Goal: Information Seeking & Learning: Understand process/instructions

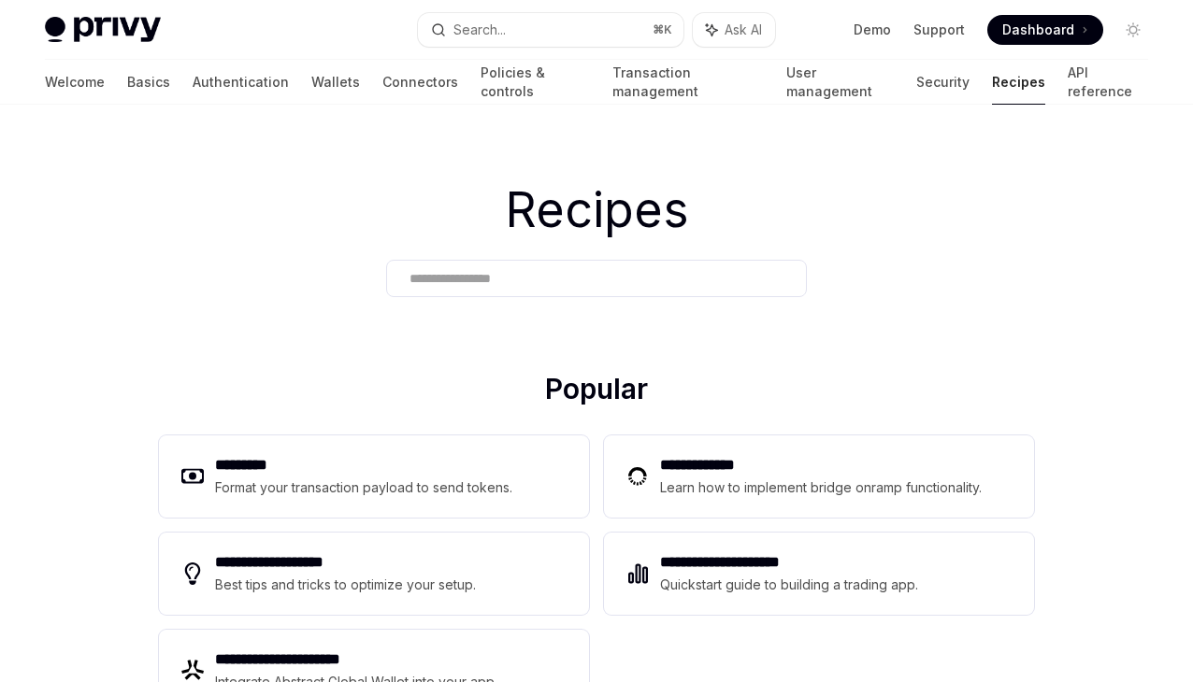
click at [445, 289] on div at bounding box center [596, 278] width 421 height 37
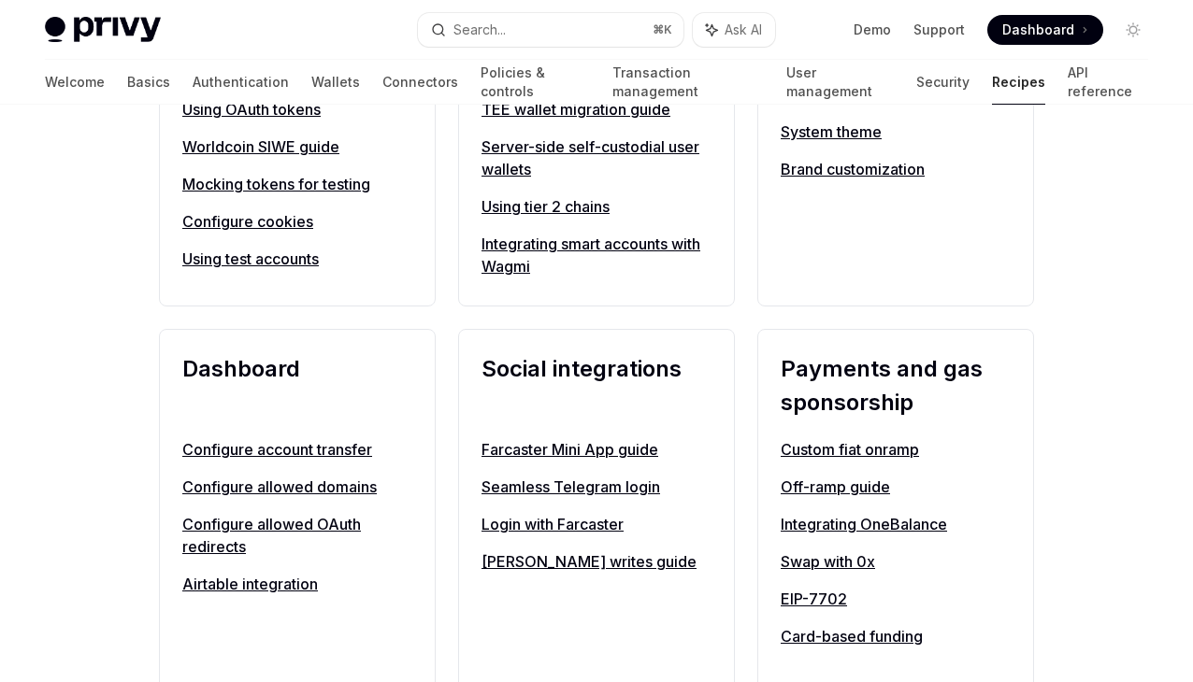
scroll to position [1025, 0]
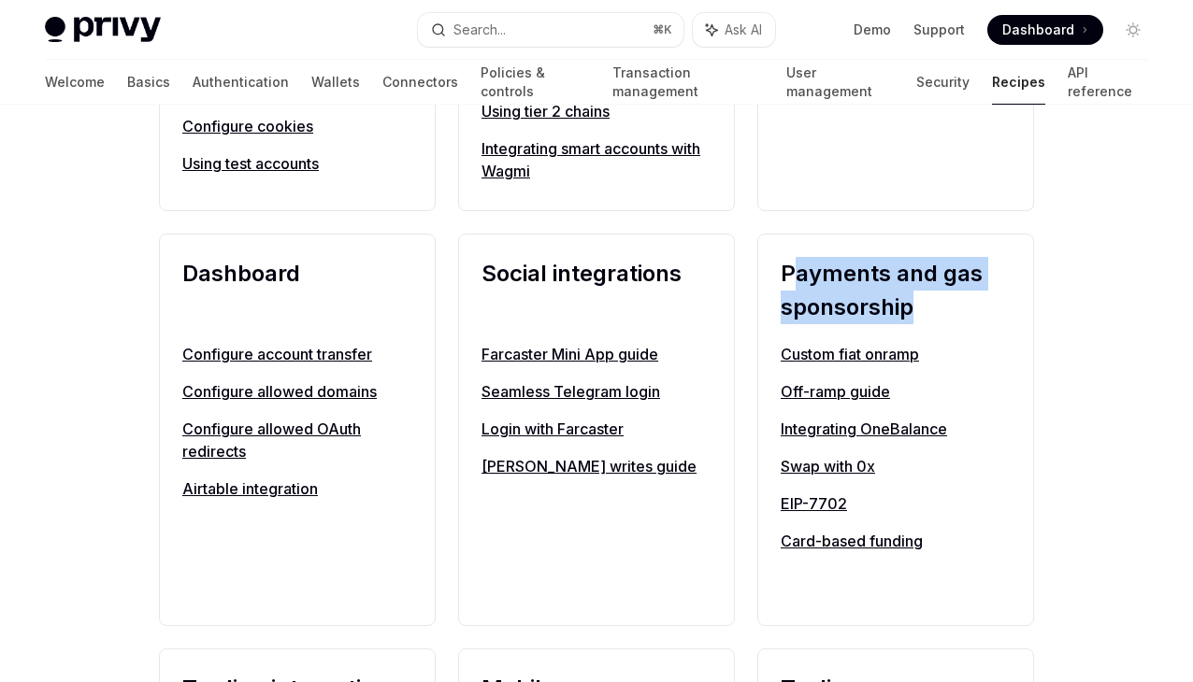
drag, startPoint x: 788, startPoint y: 267, endPoint x: 939, endPoint y: 302, distance: 154.4
click at [939, 302] on h2 "Payments and gas sponsorship" at bounding box center [896, 290] width 230 height 67
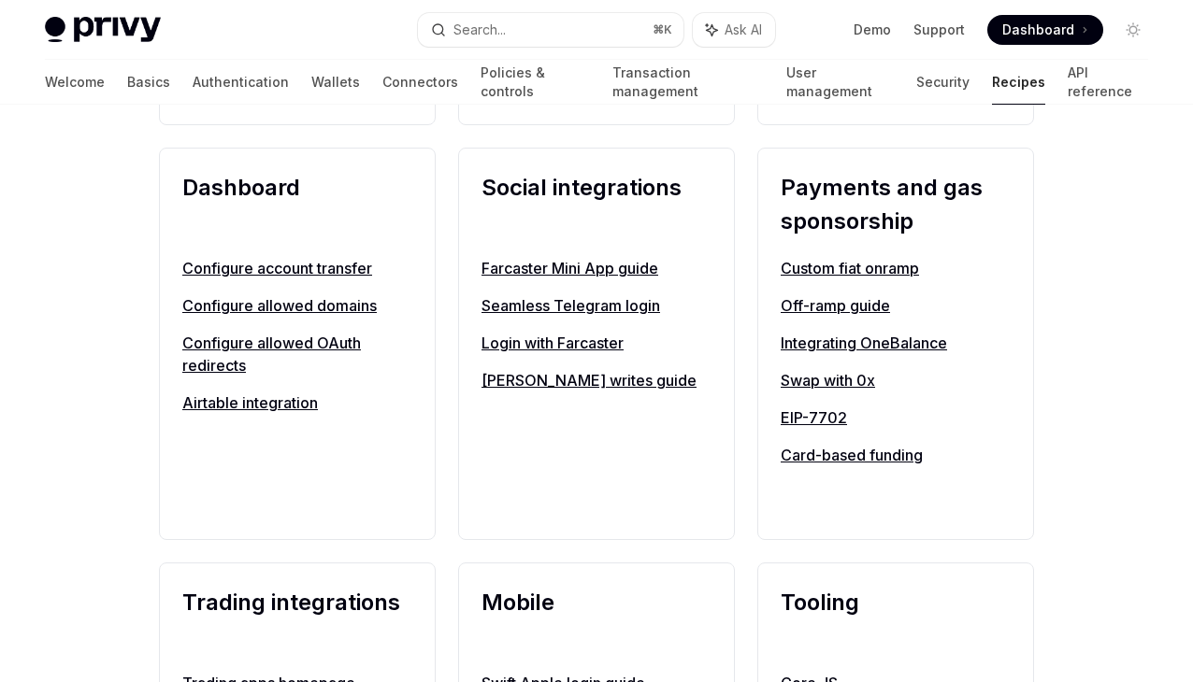
scroll to position [1121, 0]
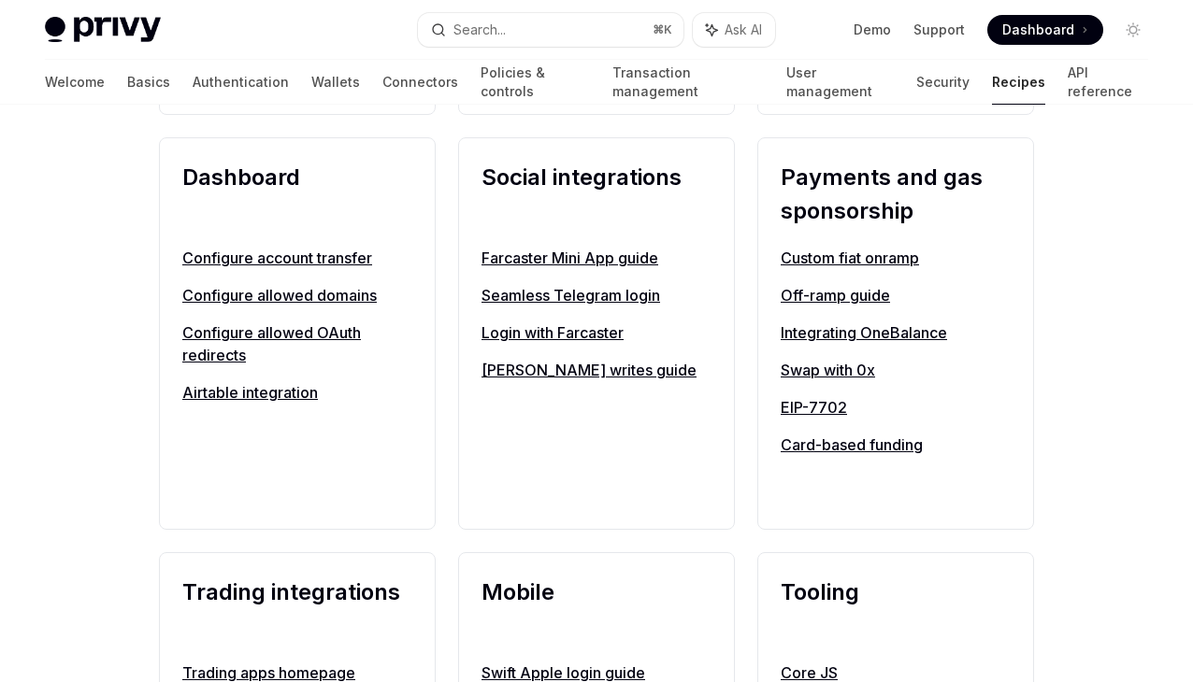
click at [886, 220] on h2 "Payments and gas sponsorship" at bounding box center [896, 194] width 230 height 67
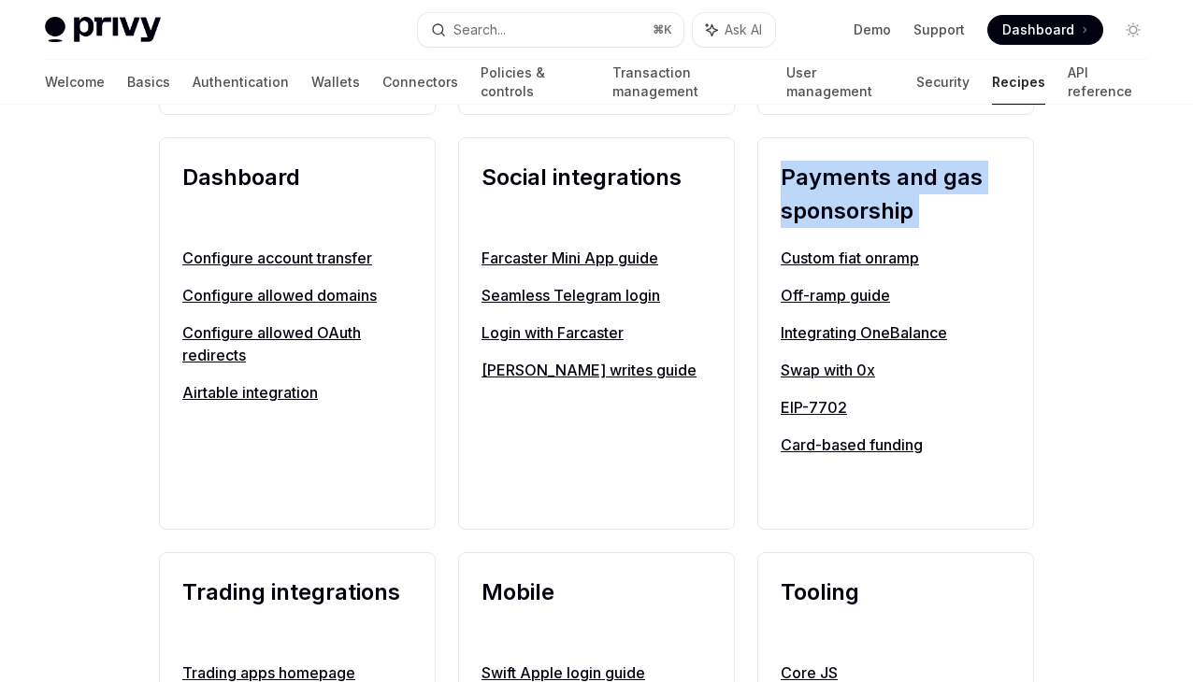
click at [886, 220] on h2 "Payments and gas sponsorship" at bounding box center [896, 194] width 230 height 67
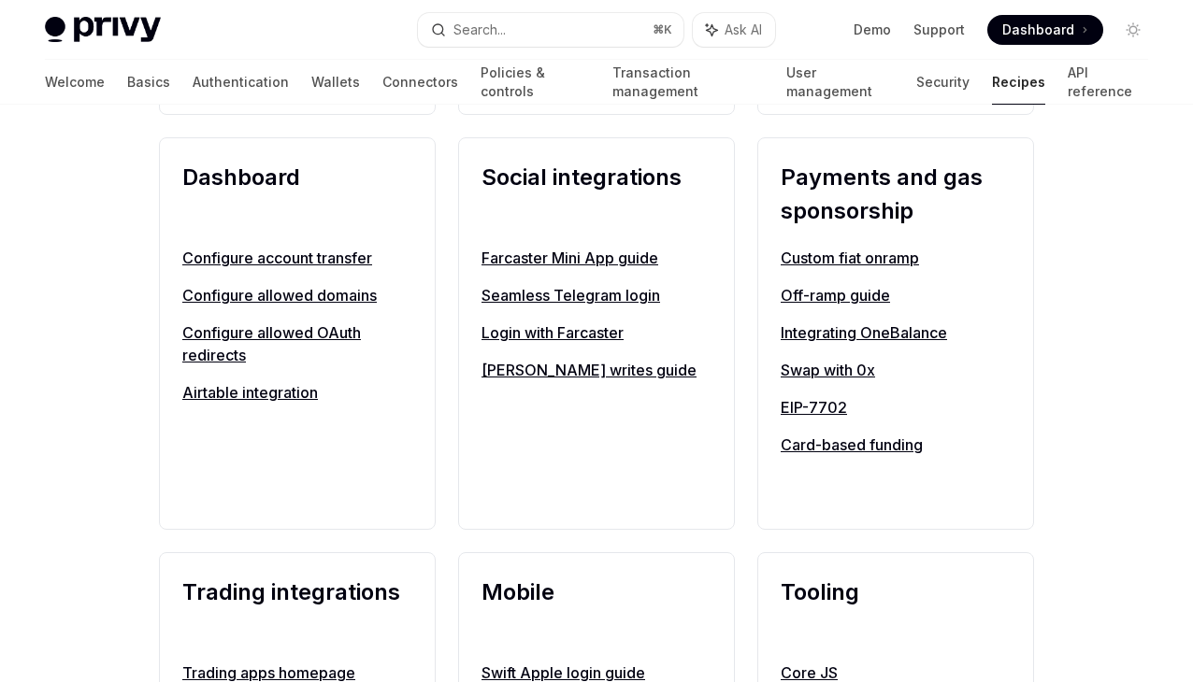
click at [883, 215] on h2 "Payments and gas sponsorship" at bounding box center [896, 194] width 230 height 67
click at [841, 332] on link "Integrating OneBalance" at bounding box center [896, 333] width 230 height 22
click at [808, 453] on link "Card-based funding" at bounding box center [896, 445] width 230 height 22
click at [808, 409] on link "EIP-7702" at bounding box center [896, 407] width 230 height 22
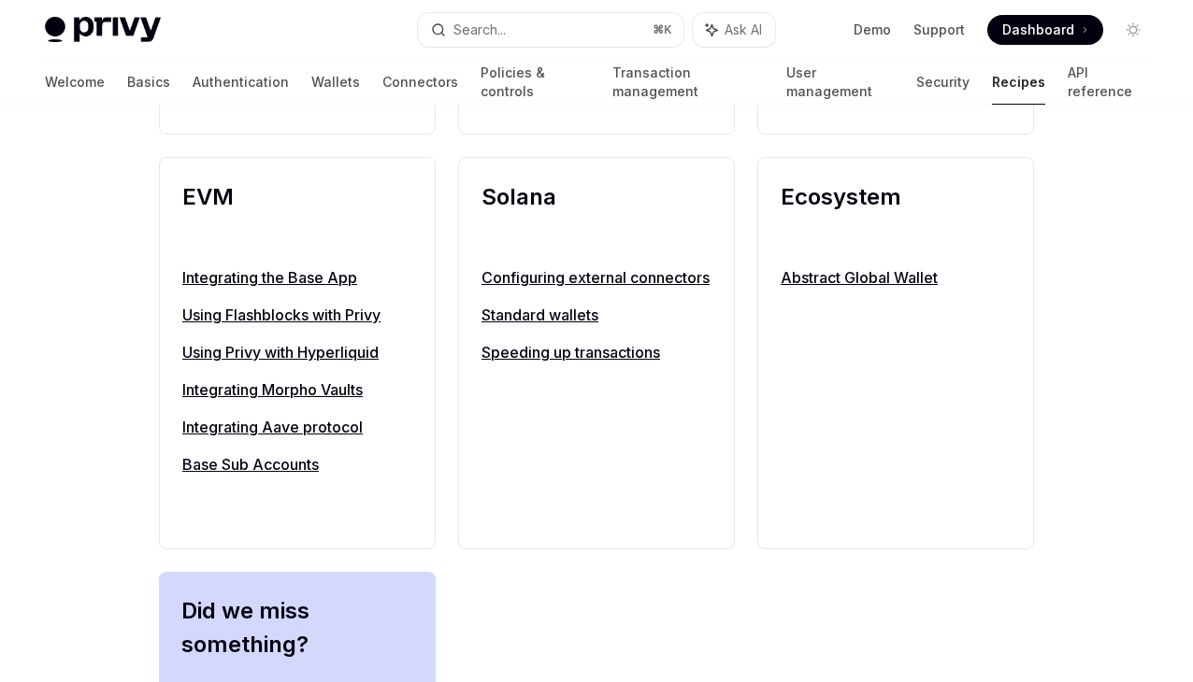
scroll to position [1934, 0]
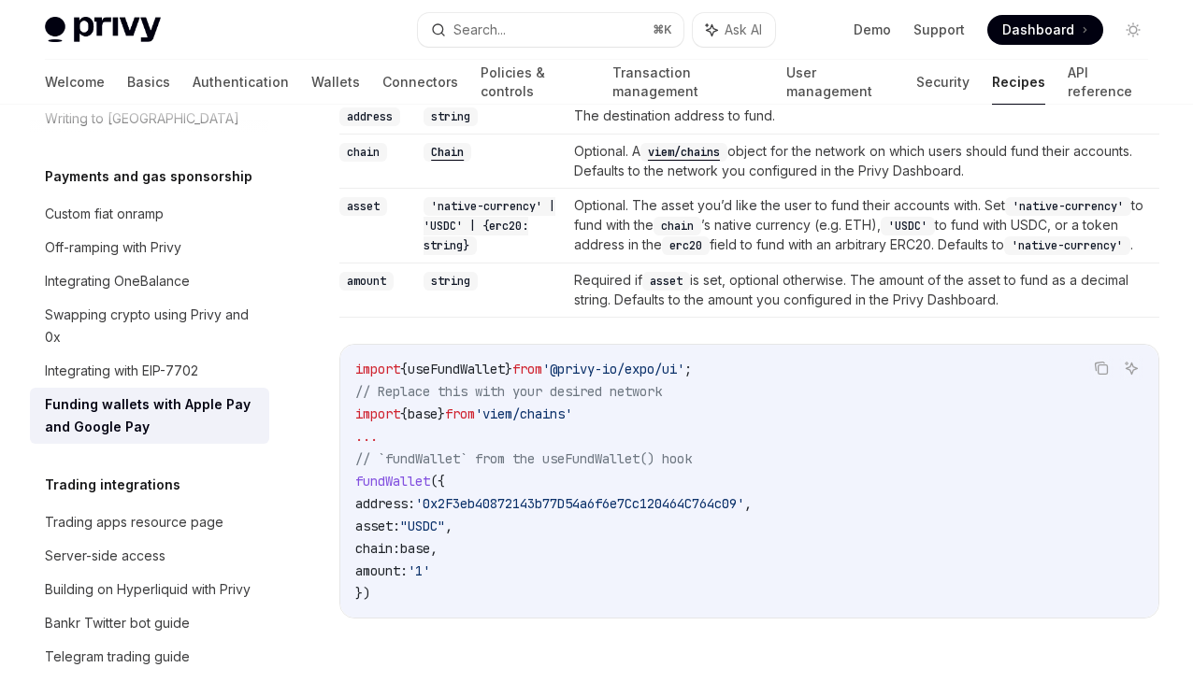
scroll to position [2322, 0]
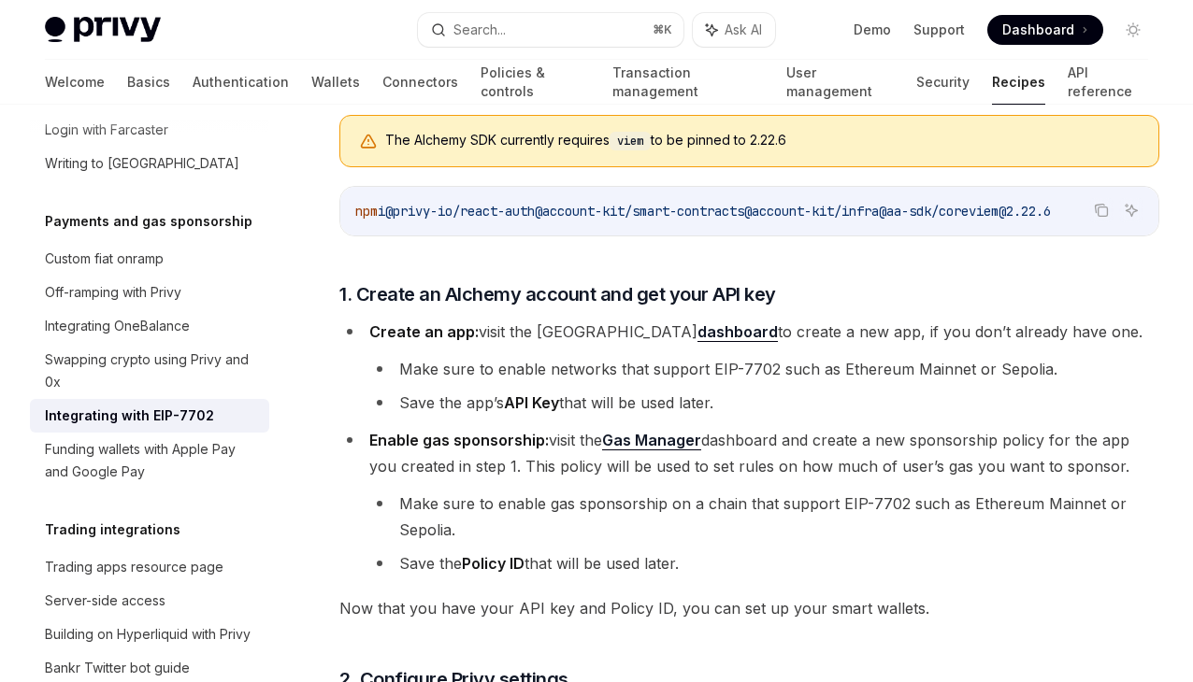
scroll to position [1586, 0]
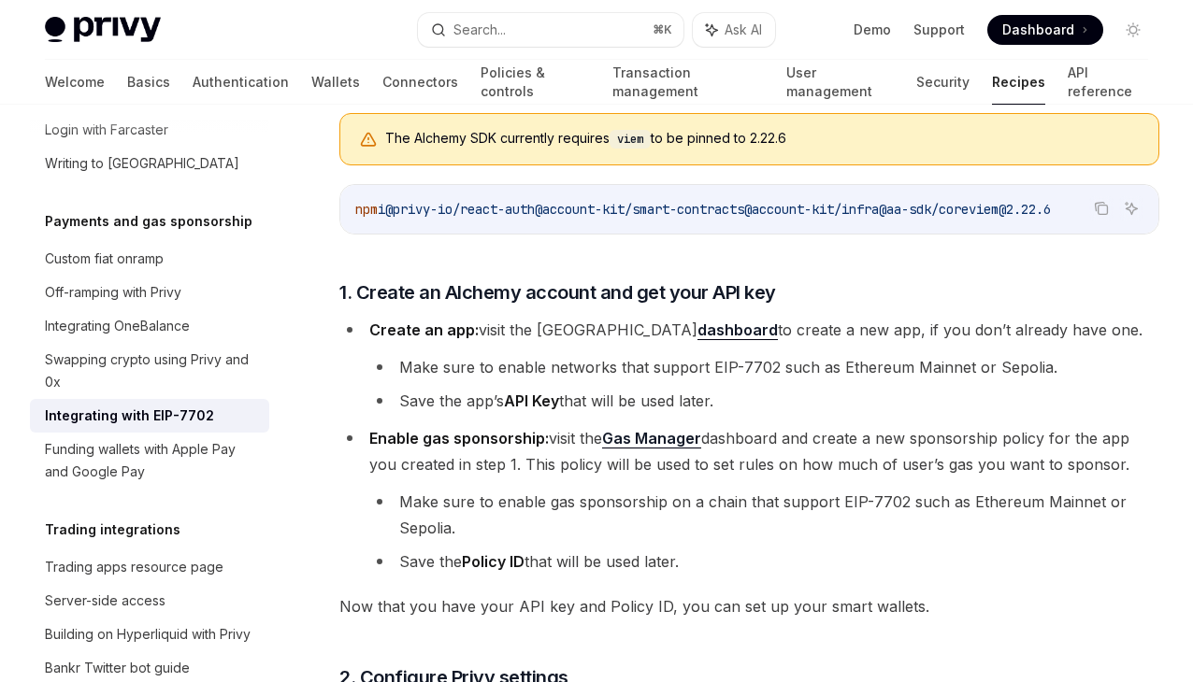
click at [896, 511] on li "Make sure to enable gas sponsorship on a chain that support EIP-7702 such as Et…" at bounding box center [764, 515] width 790 height 52
click at [884, 444] on span "Enable gas sponsorship: visit the Gas Manager dashboard and create a new sponso…" at bounding box center [749, 451] width 760 height 45
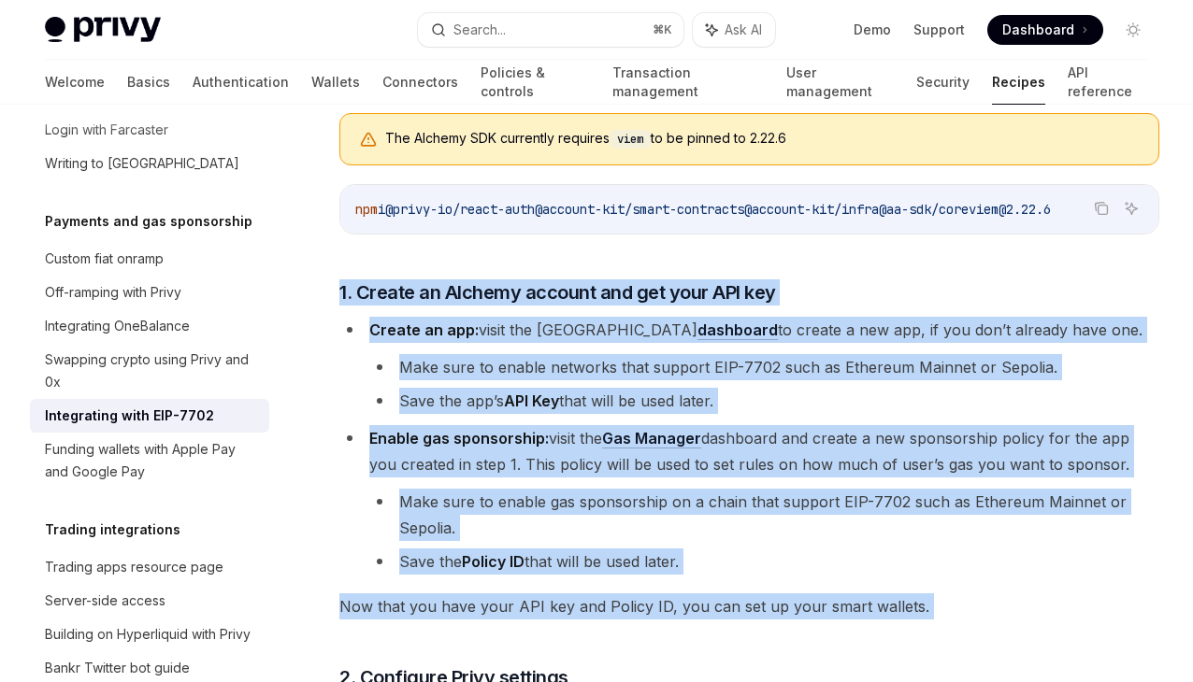
drag, startPoint x: 334, startPoint y: 256, endPoint x: 832, endPoint y: 606, distance: 608.7
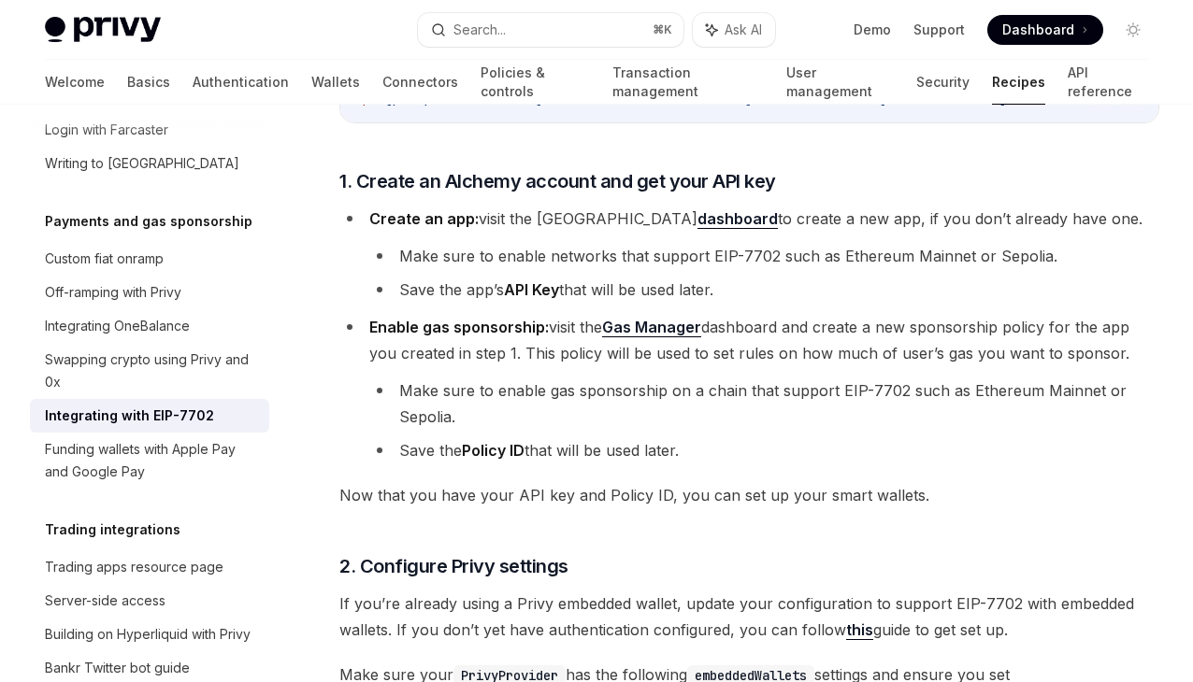
scroll to position [1698, 0]
drag, startPoint x: 553, startPoint y: 309, endPoint x: 638, endPoint y: 309, distance: 85.1
click at [640, 317] on span "Enable gas sponsorship: visit the Gas Manager dashboard and create a new sponso…" at bounding box center [749, 339] width 760 height 45
click at [638, 317] on link "Gas Manager" at bounding box center [651, 327] width 99 height 20
click at [669, 377] on li "Make sure to enable gas sponsorship on a chain that support EIP-7702 such as Et…" at bounding box center [764, 403] width 790 height 52
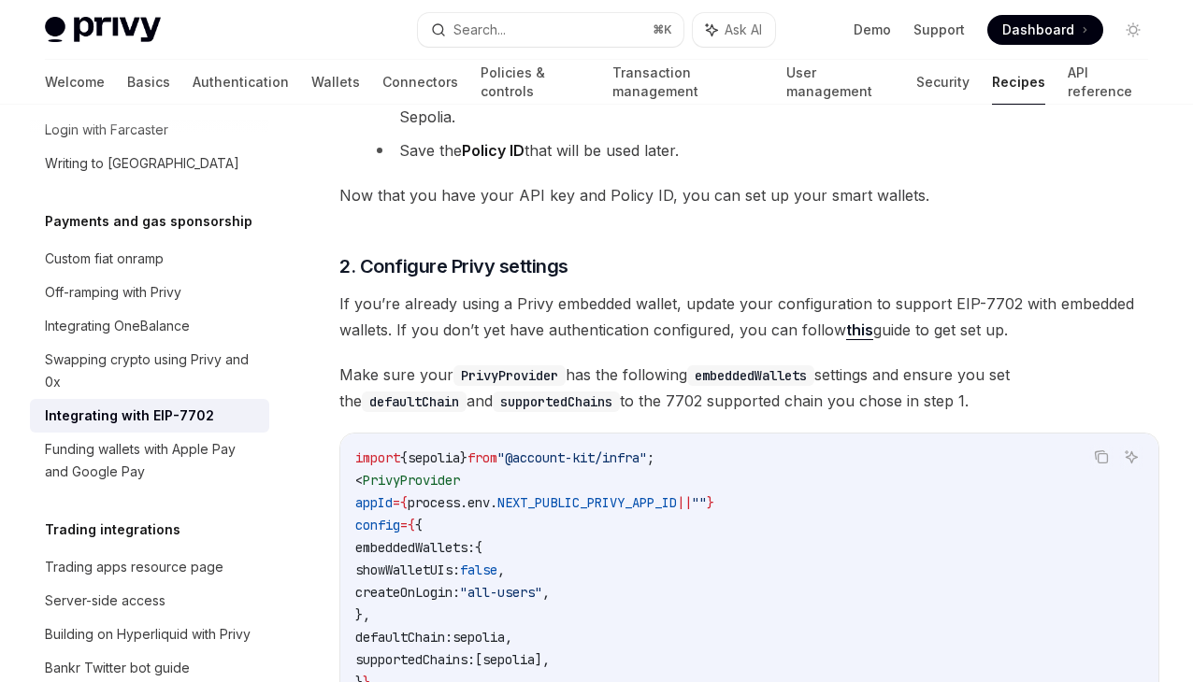
scroll to position [2014, 0]
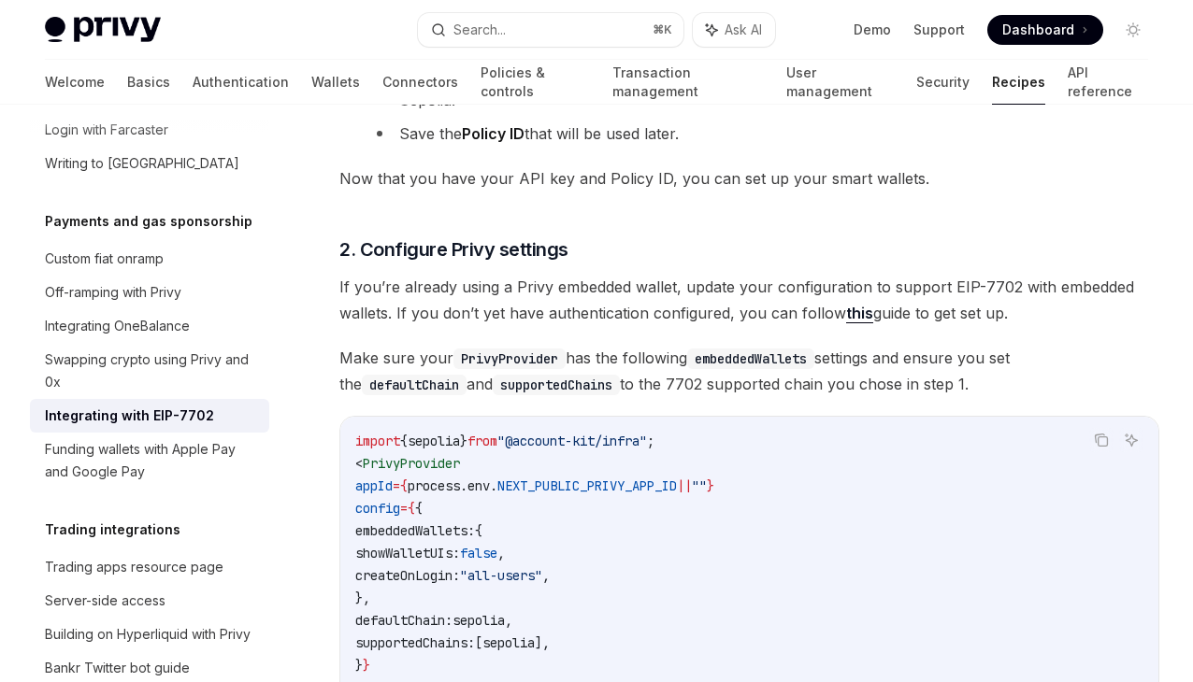
drag, startPoint x: 523, startPoint y: 239, endPoint x: 1000, endPoint y: 364, distance: 493.6
click at [1000, 364] on span "Make sure your PrivyProvider has the following embeddedWallets settings and ens…" at bounding box center [749, 371] width 820 height 52
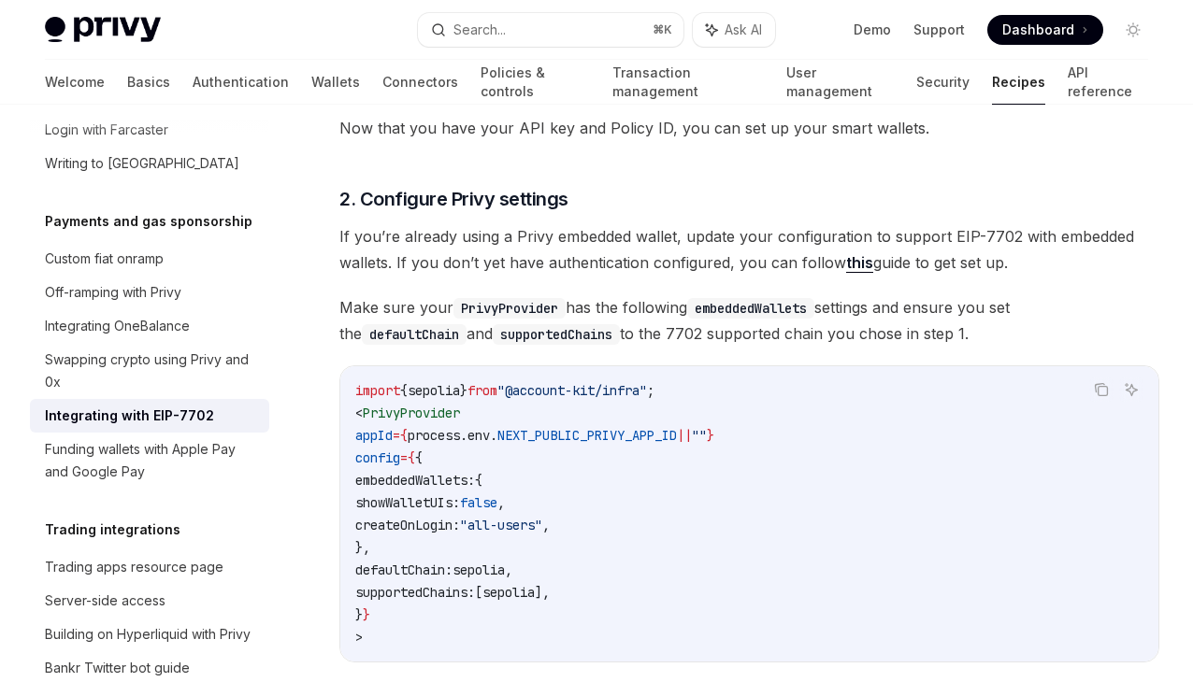
scroll to position [2079, 0]
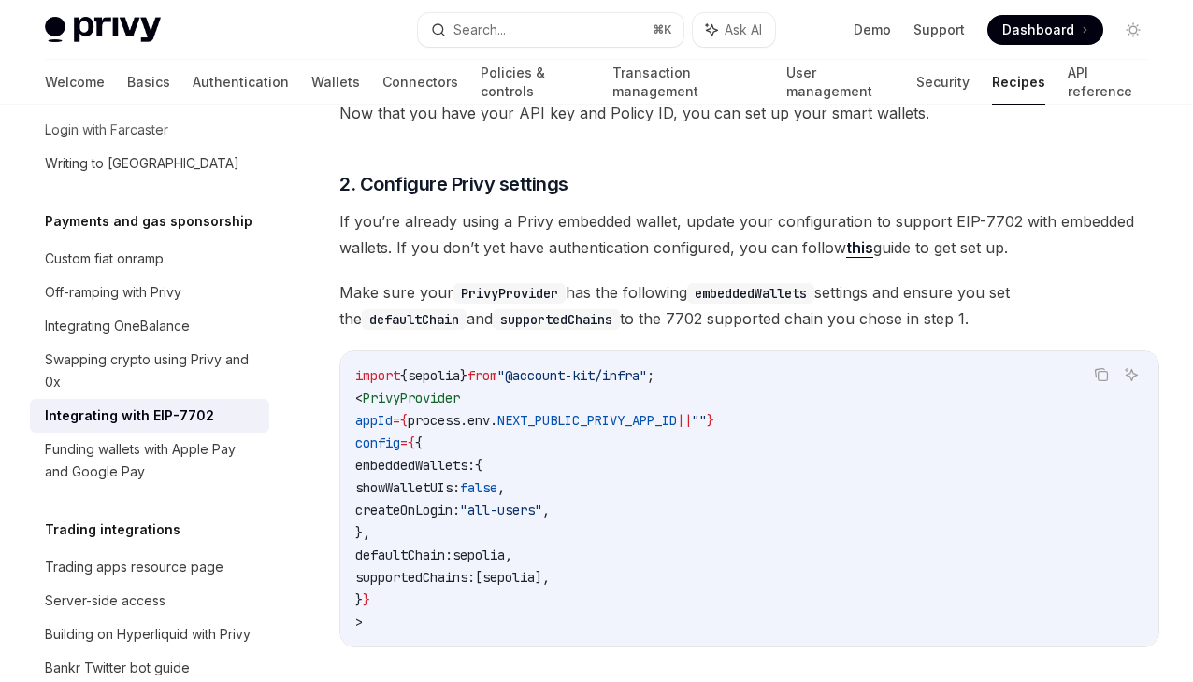
drag, startPoint x: 893, startPoint y: 202, endPoint x: 983, endPoint y: 294, distance: 128.9
click at [983, 294] on span "Make sure your PrivyProvider has the following embeddedWallets settings and ens…" at bounding box center [749, 306] width 820 height 52
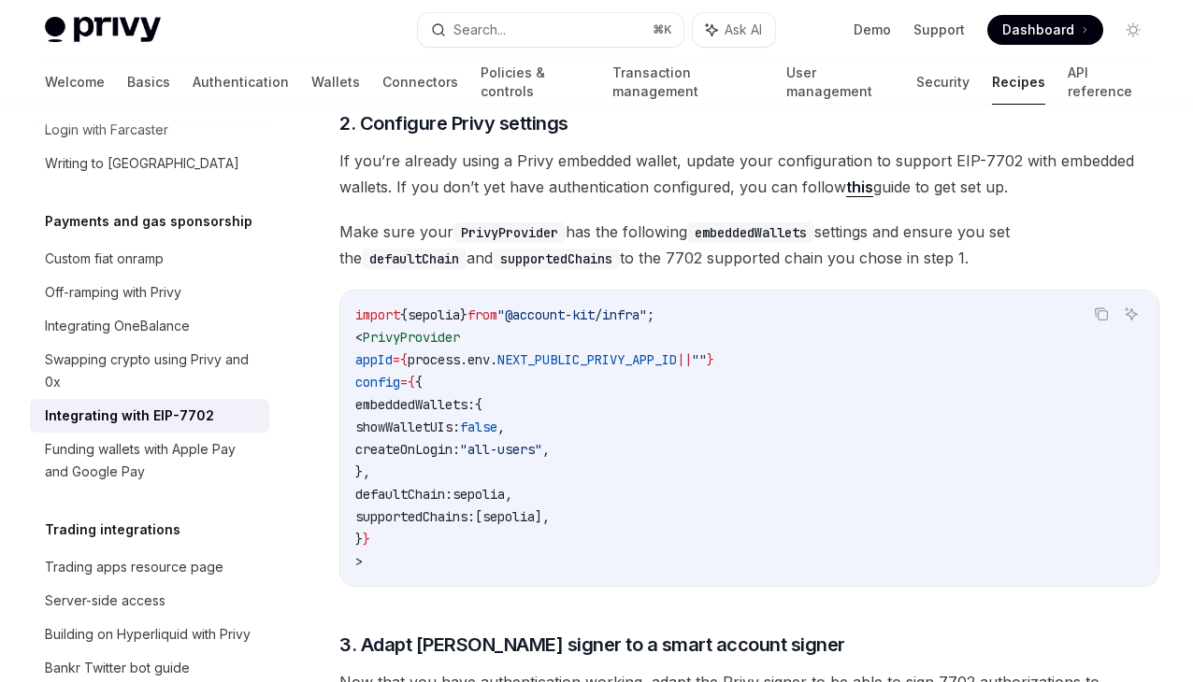
scroll to position [2141, 0]
drag, startPoint x: 949, startPoint y: 136, endPoint x: 998, endPoint y: 159, distance: 53.5
click at [1004, 147] on span "If you’re already using a Privy embedded wallet, update your configuration to s…" at bounding box center [749, 173] width 820 height 52
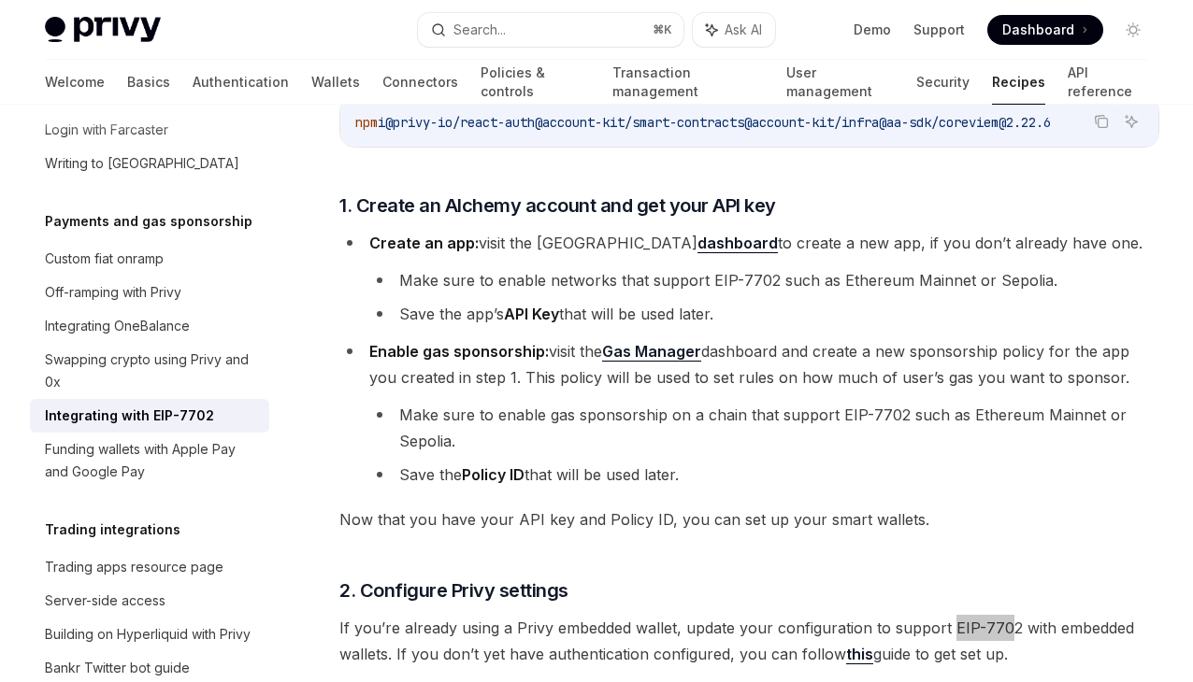
scroll to position [1670, 0]
